Goal: Register for event/course

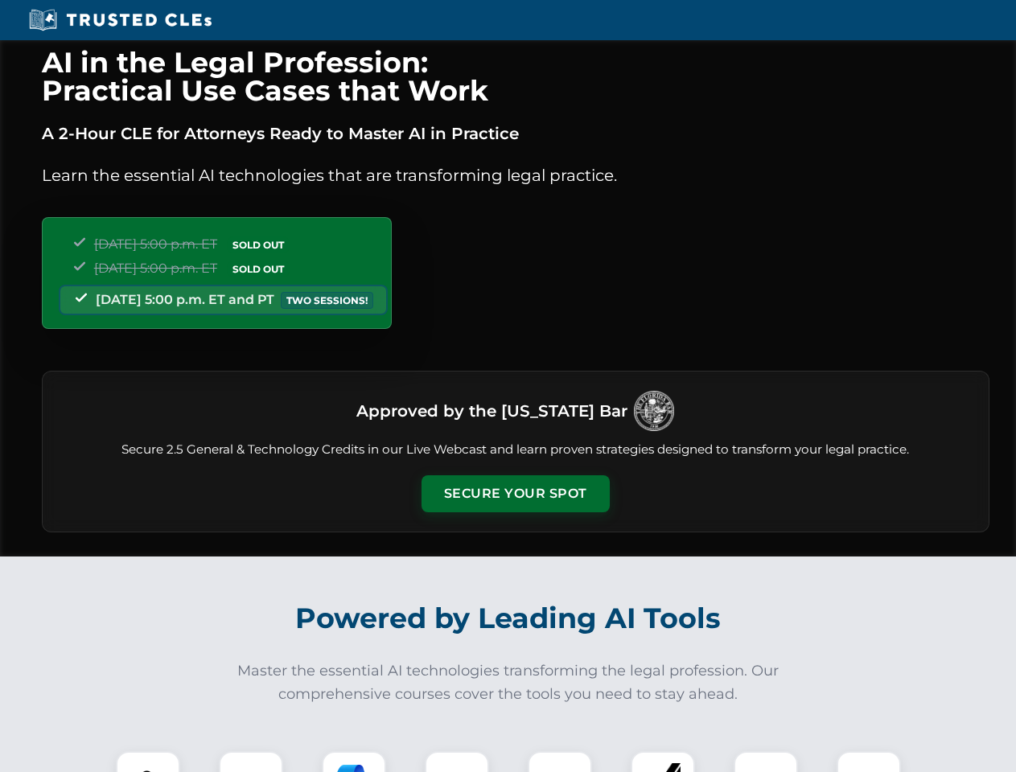
click at [515, 494] on button "Secure Your Spot" at bounding box center [515, 493] width 188 height 37
click at [148, 762] on img at bounding box center [148, 783] width 47 height 47
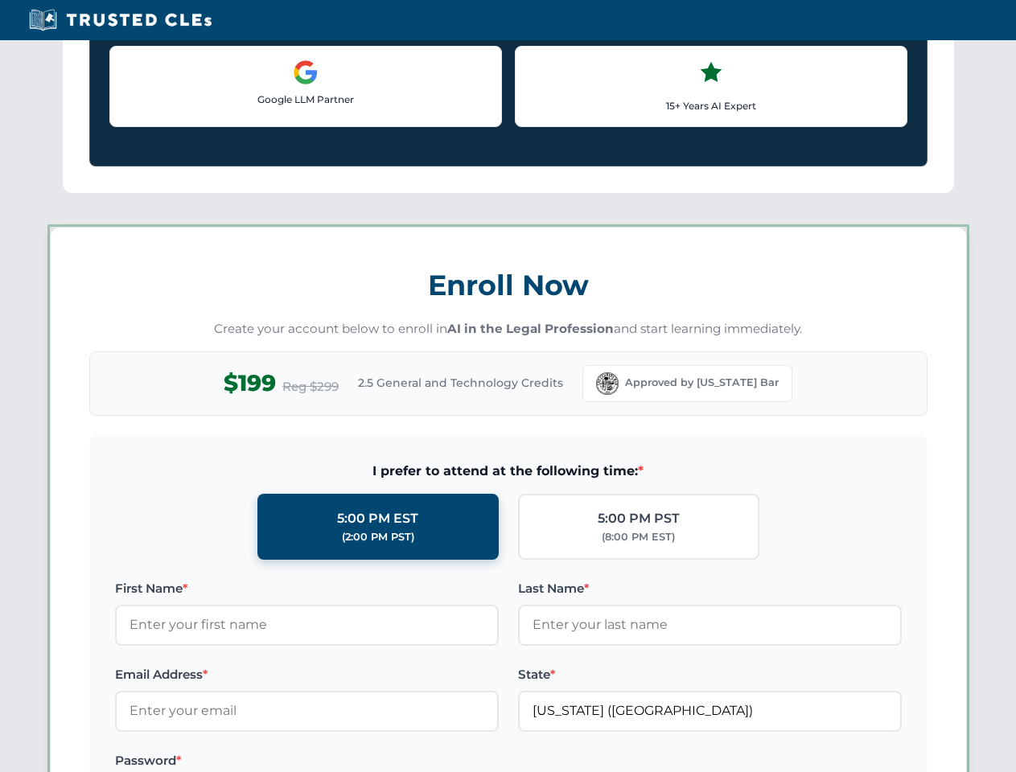
click at [457, 762] on label "Password *" at bounding box center [307, 760] width 384 height 19
